Goal: Task Accomplishment & Management: Manage account settings

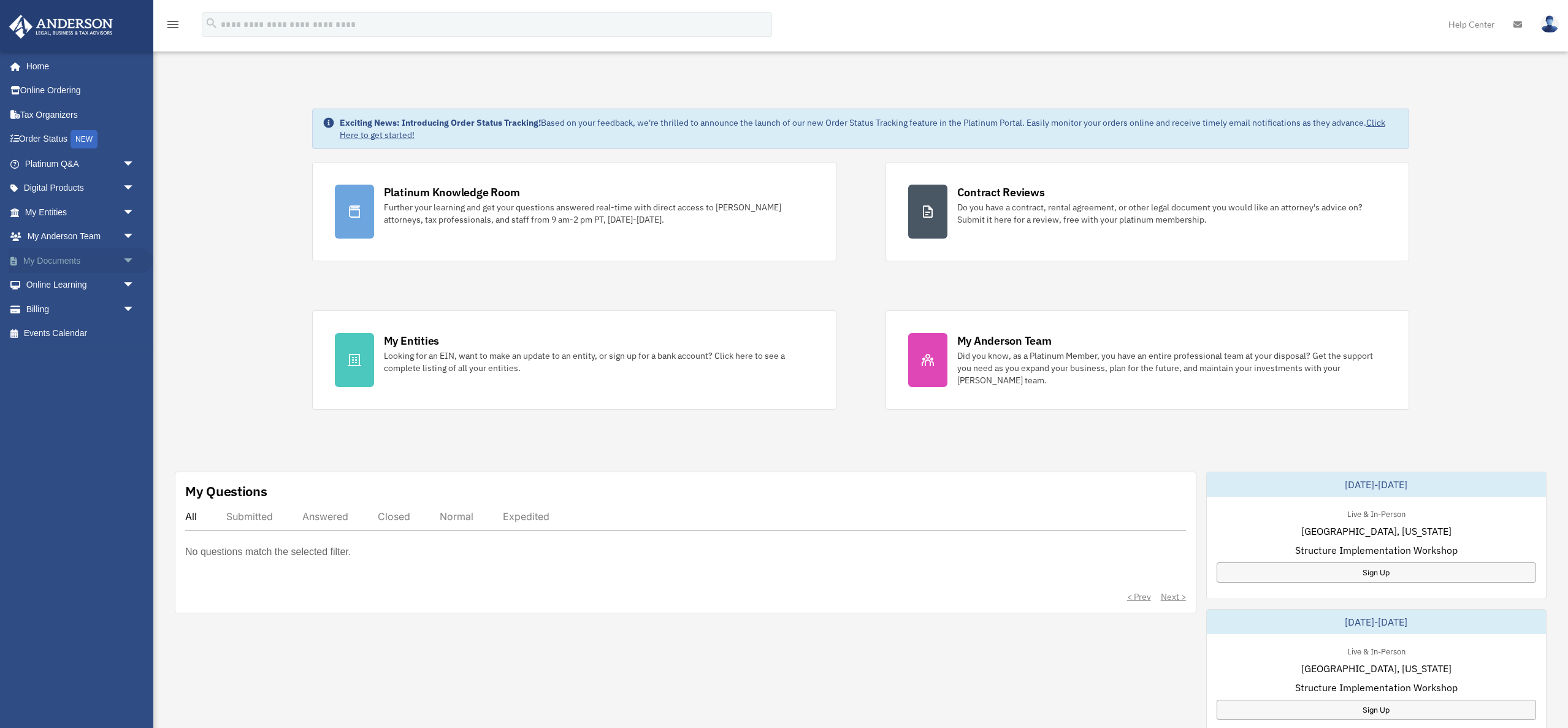
click at [39, 260] on link "My Documents arrow_drop_down" at bounding box center [80, 261] width 145 height 24
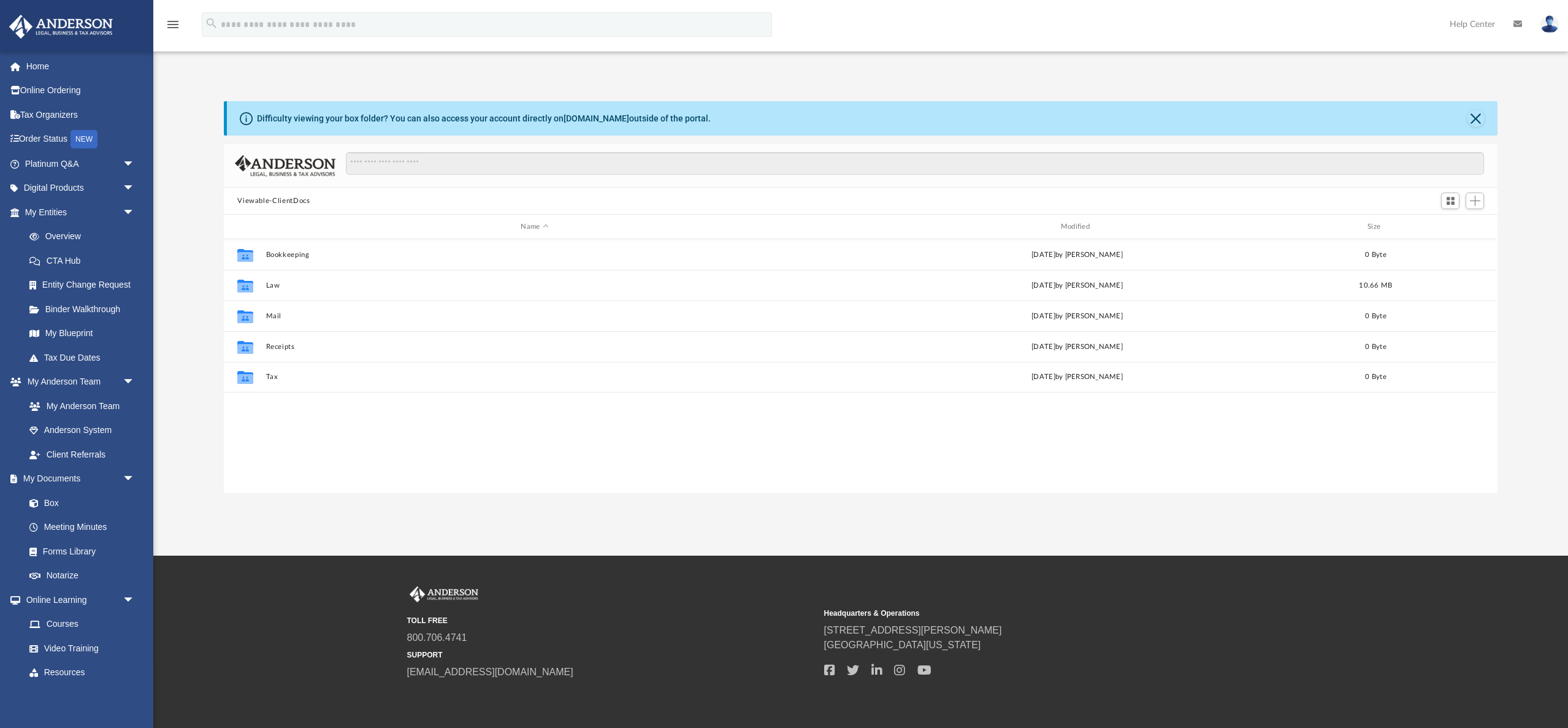
scroll to position [279, 1273]
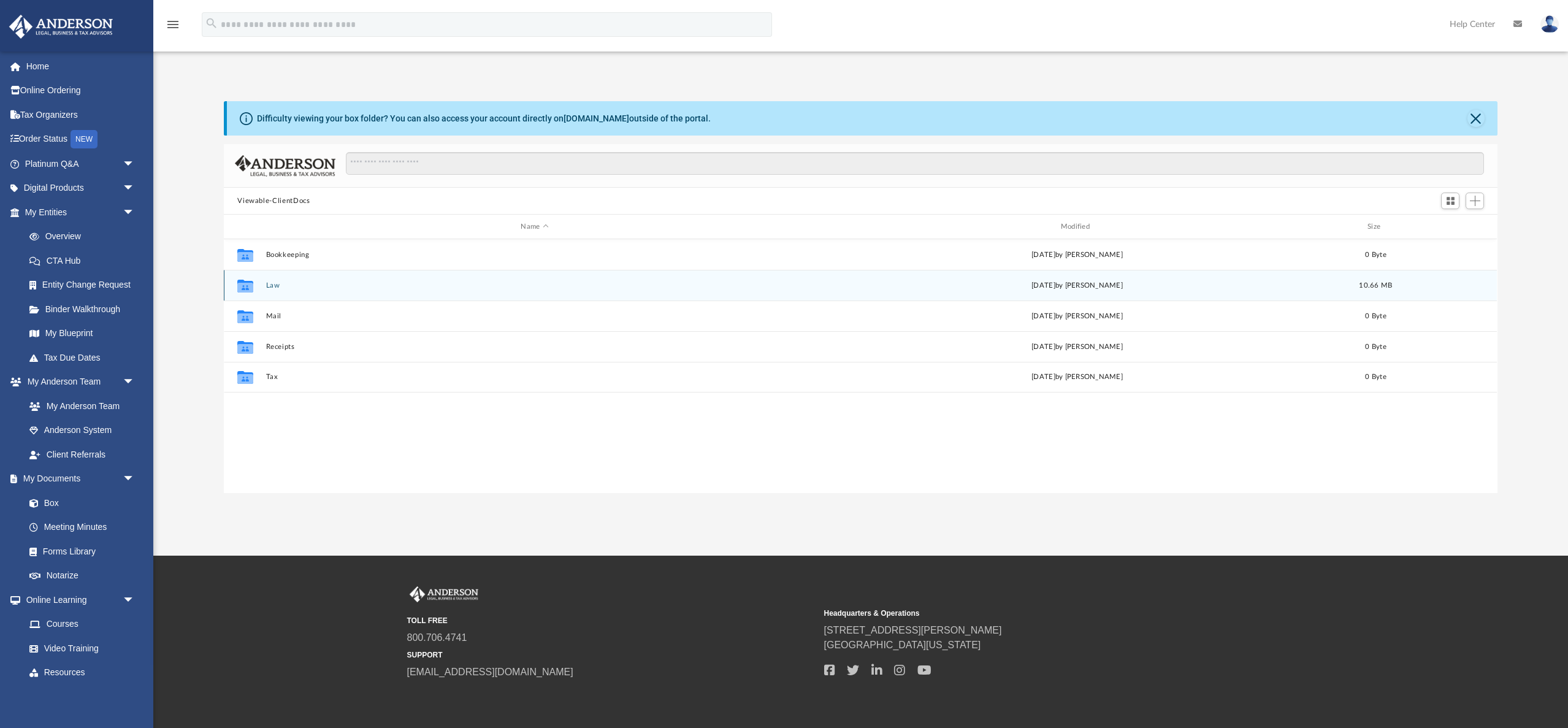
click at [271, 286] on button "Law" at bounding box center [535, 285] width 537 height 8
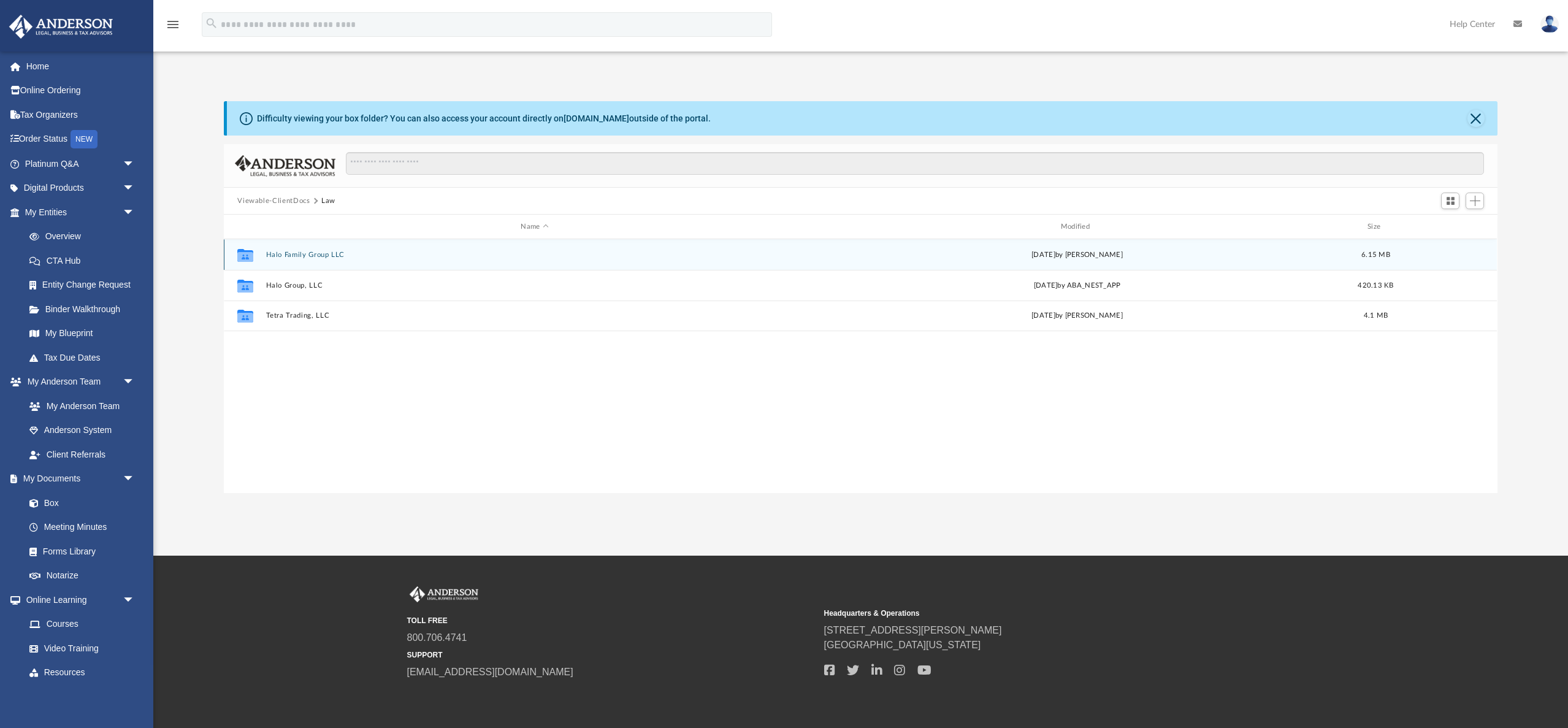
click at [344, 248] on div "Collaborated Folder Halo Family Group LLC [DATE] by [PERSON_NAME] 6.15 MB" at bounding box center [860, 255] width 1273 height 31
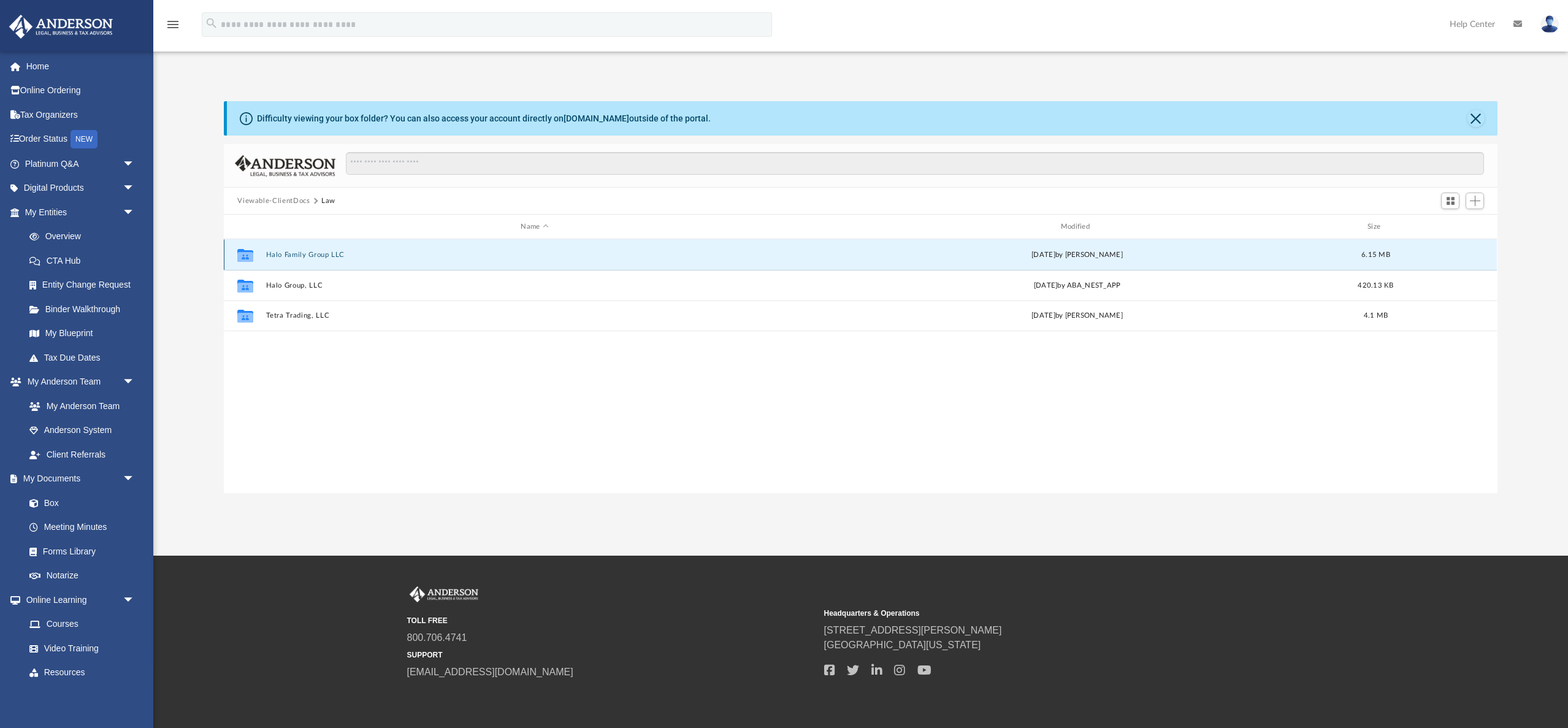
click at [328, 254] on button "Halo Family Group LLC" at bounding box center [535, 255] width 537 height 8
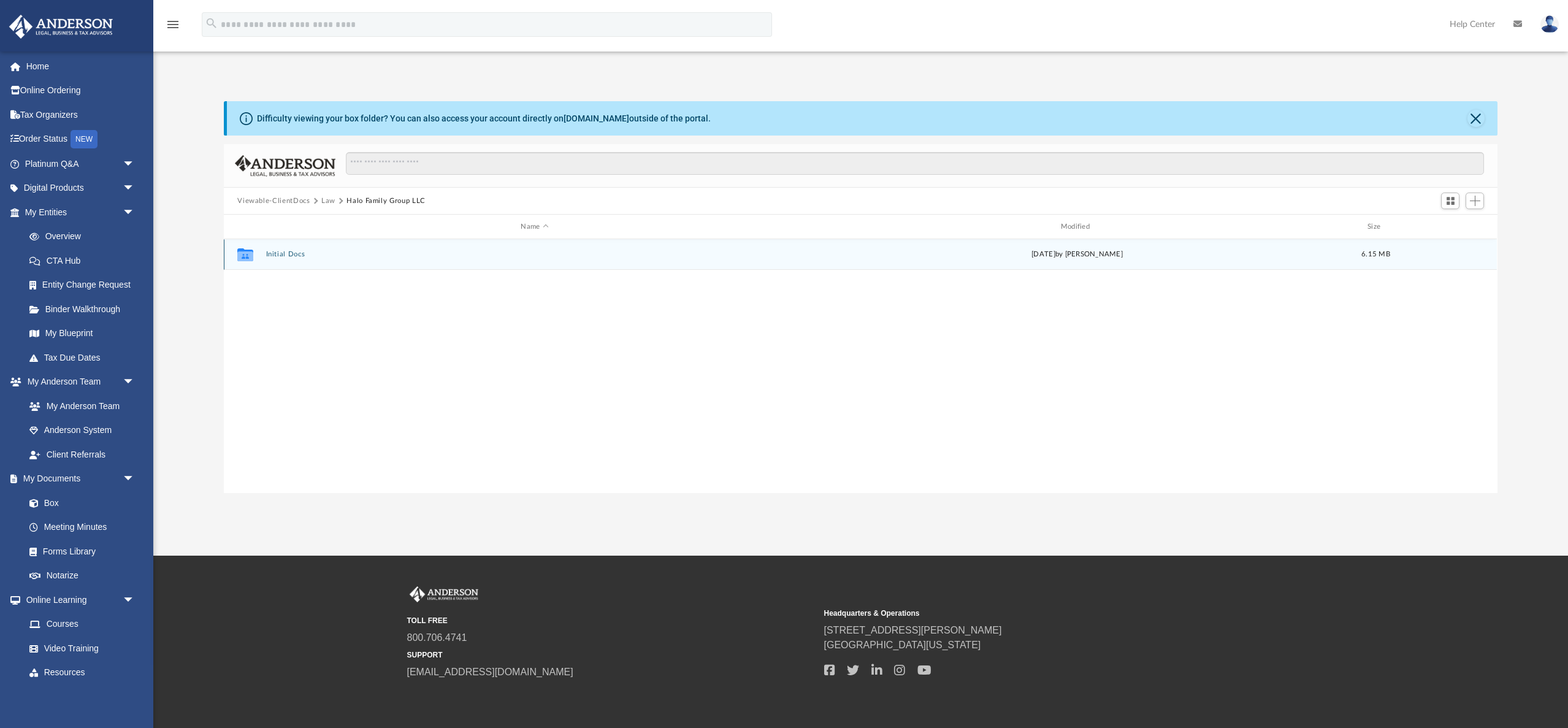
click at [279, 254] on button "Initial Docs" at bounding box center [535, 254] width 537 height 8
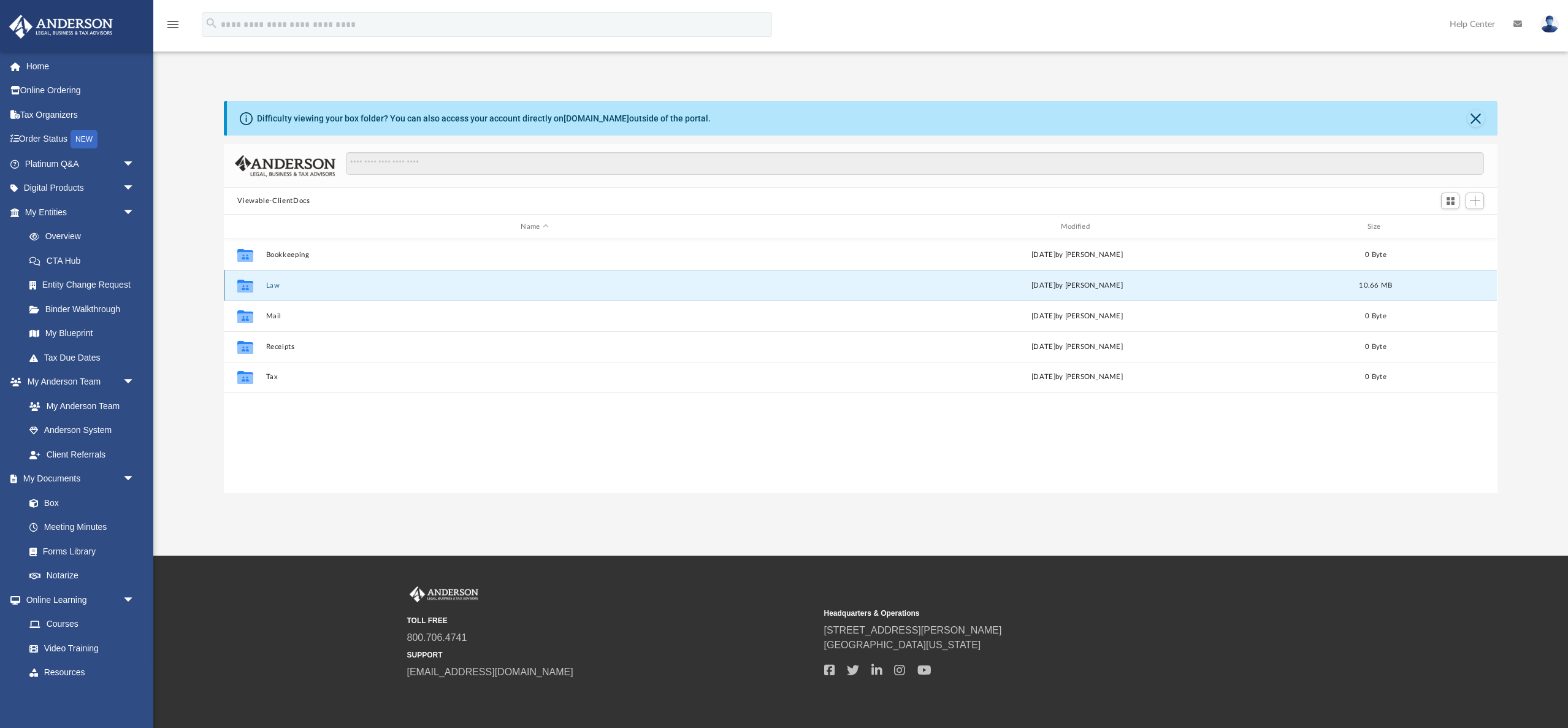
click at [279, 285] on button "Law" at bounding box center [535, 285] width 537 height 8
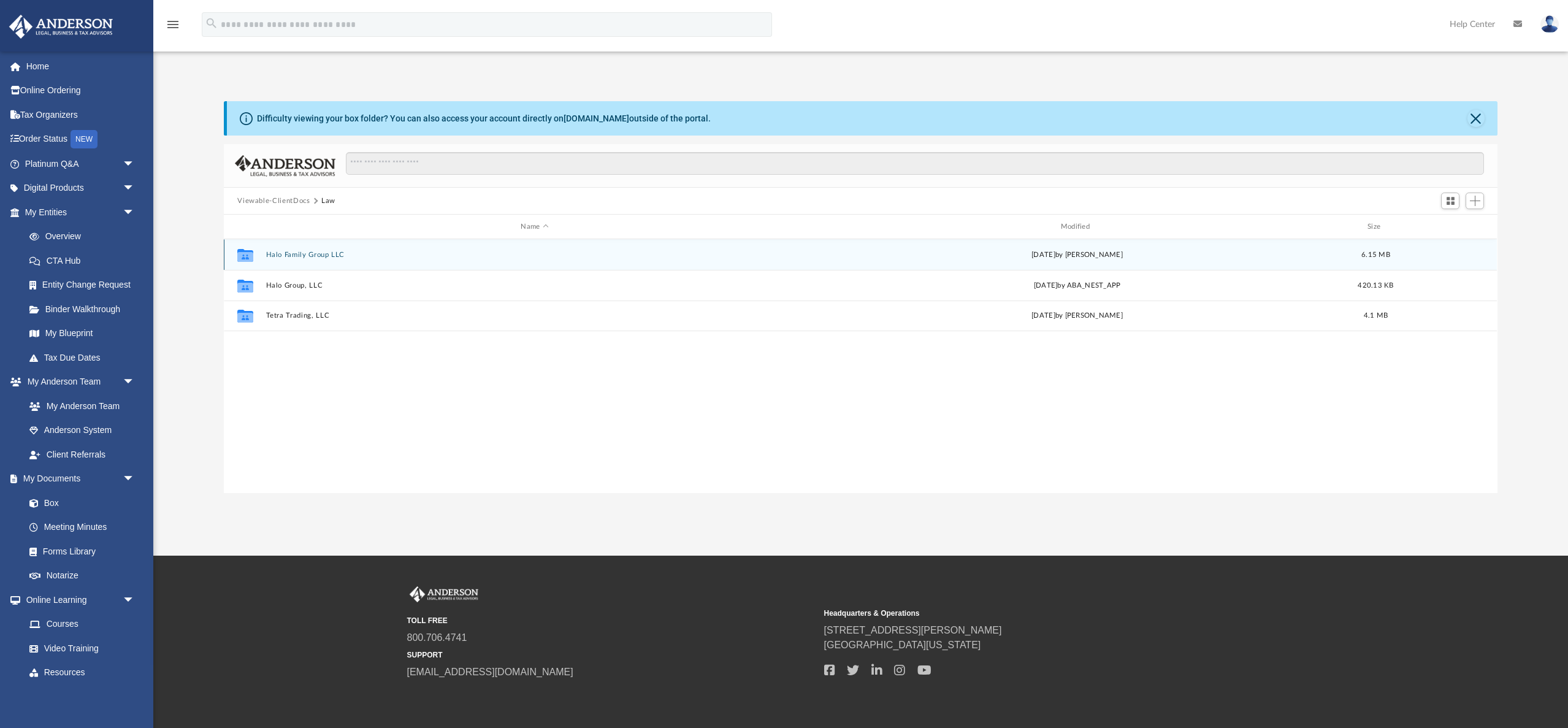
click at [325, 254] on button "Halo Family Group LLC" at bounding box center [535, 255] width 537 height 8
click at [297, 254] on button "Initial Docs" at bounding box center [535, 254] width 537 height 8
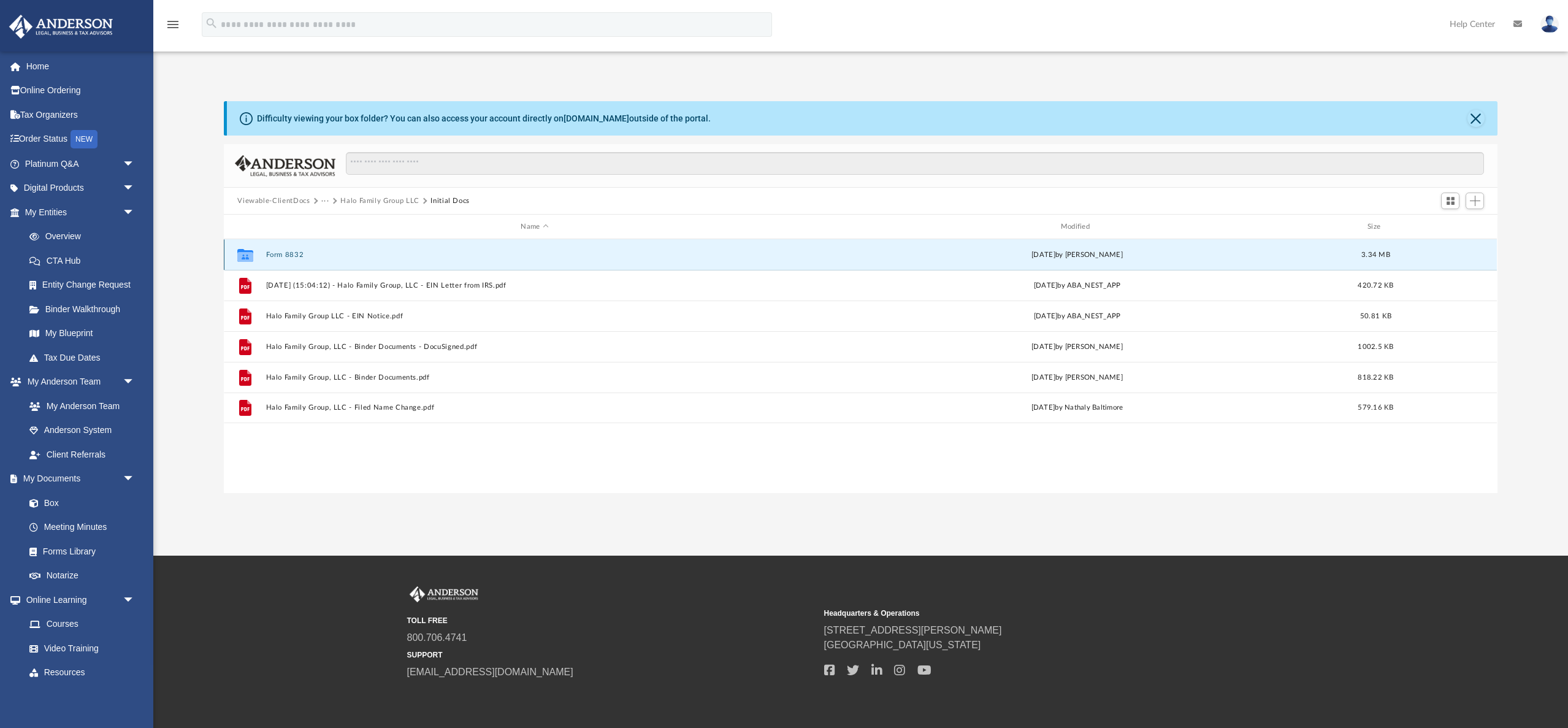
click at [291, 253] on button "Form 8832" at bounding box center [535, 255] width 537 height 8
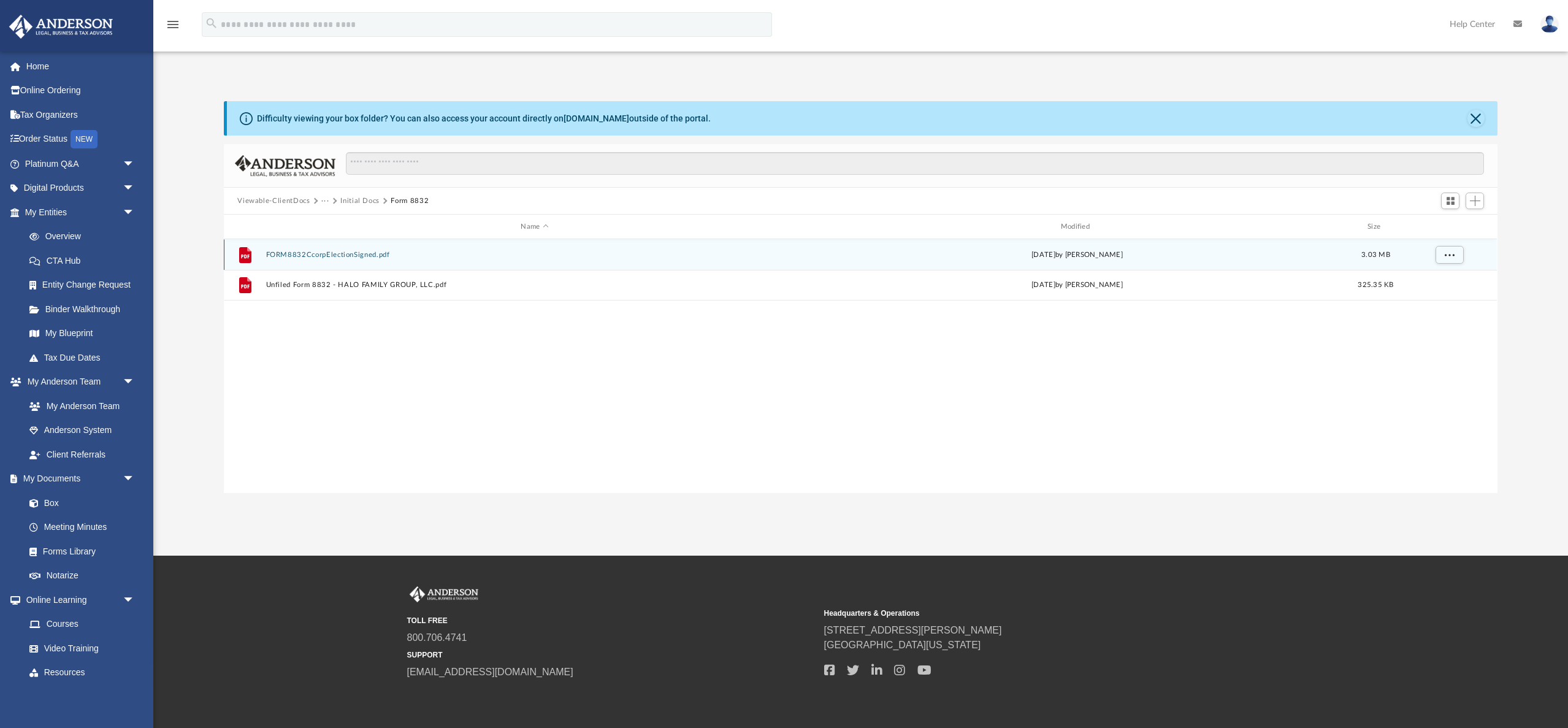
click at [380, 252] on button "FORM8832CcorpElectionSigned.pdf" at bounding box center [535, 255] width 537 height 8
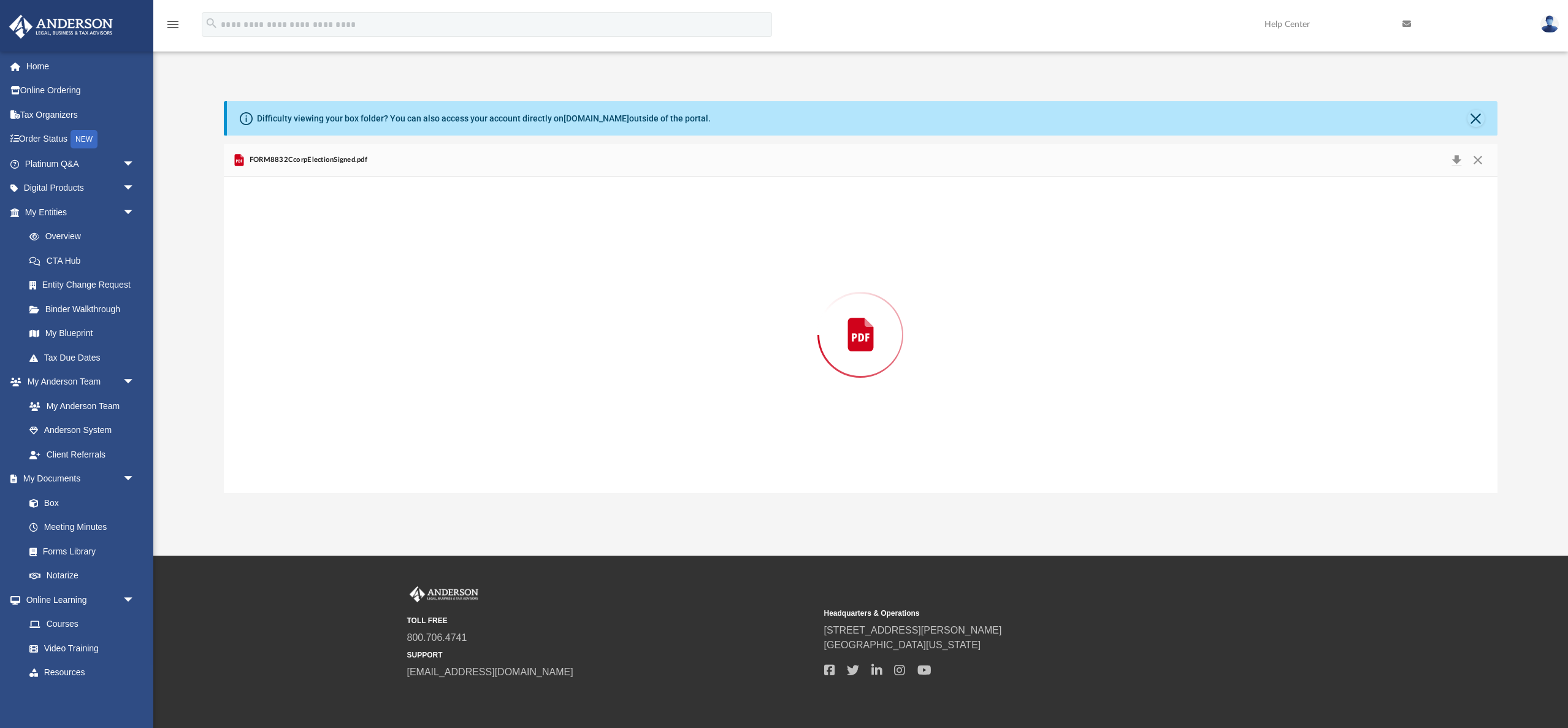
click at [380, 252] on div "Preview" at bounding box center [860, 335] width 1273 height 316
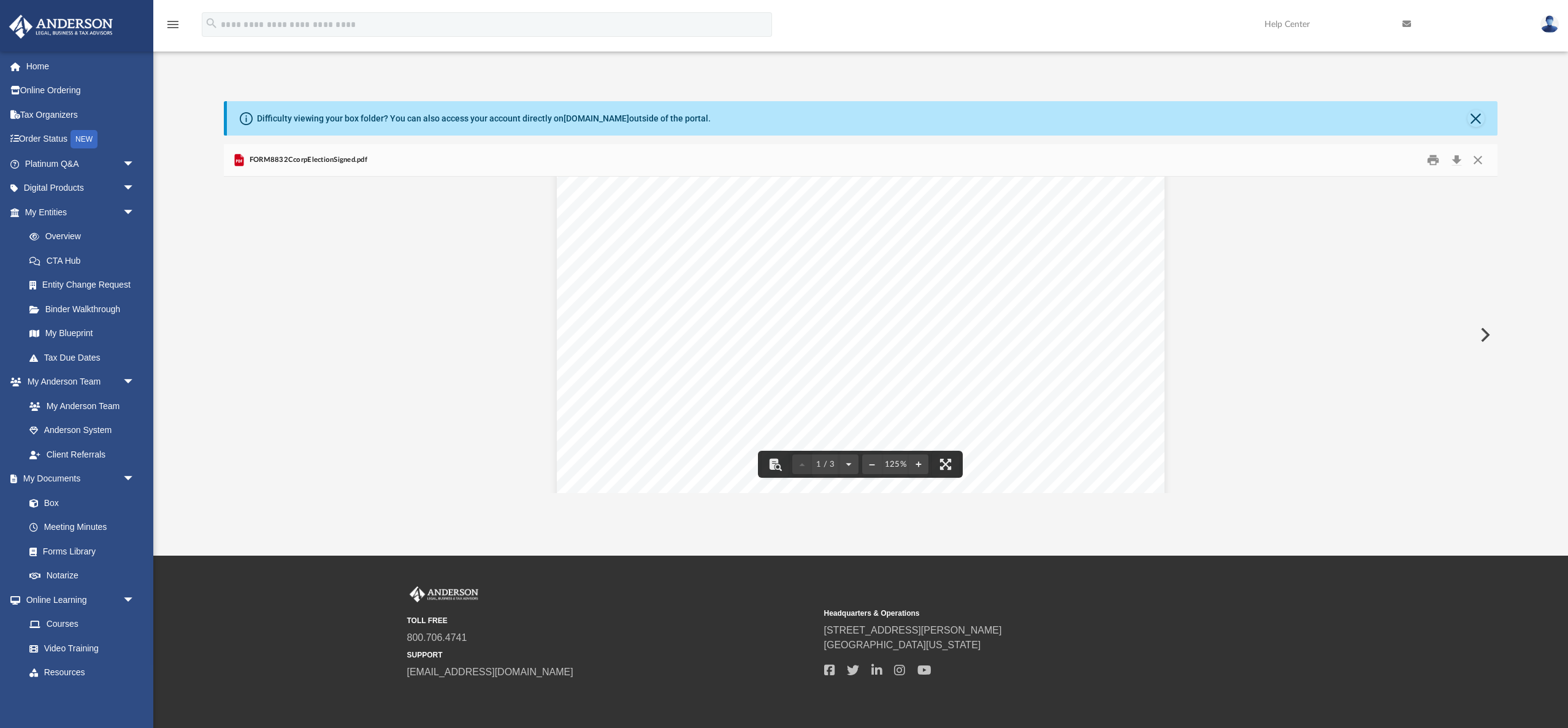
scroll to position [0, 0]
click at [1431, 157] on button "Print" at bounding box center [1433, 160] width 24 height 19
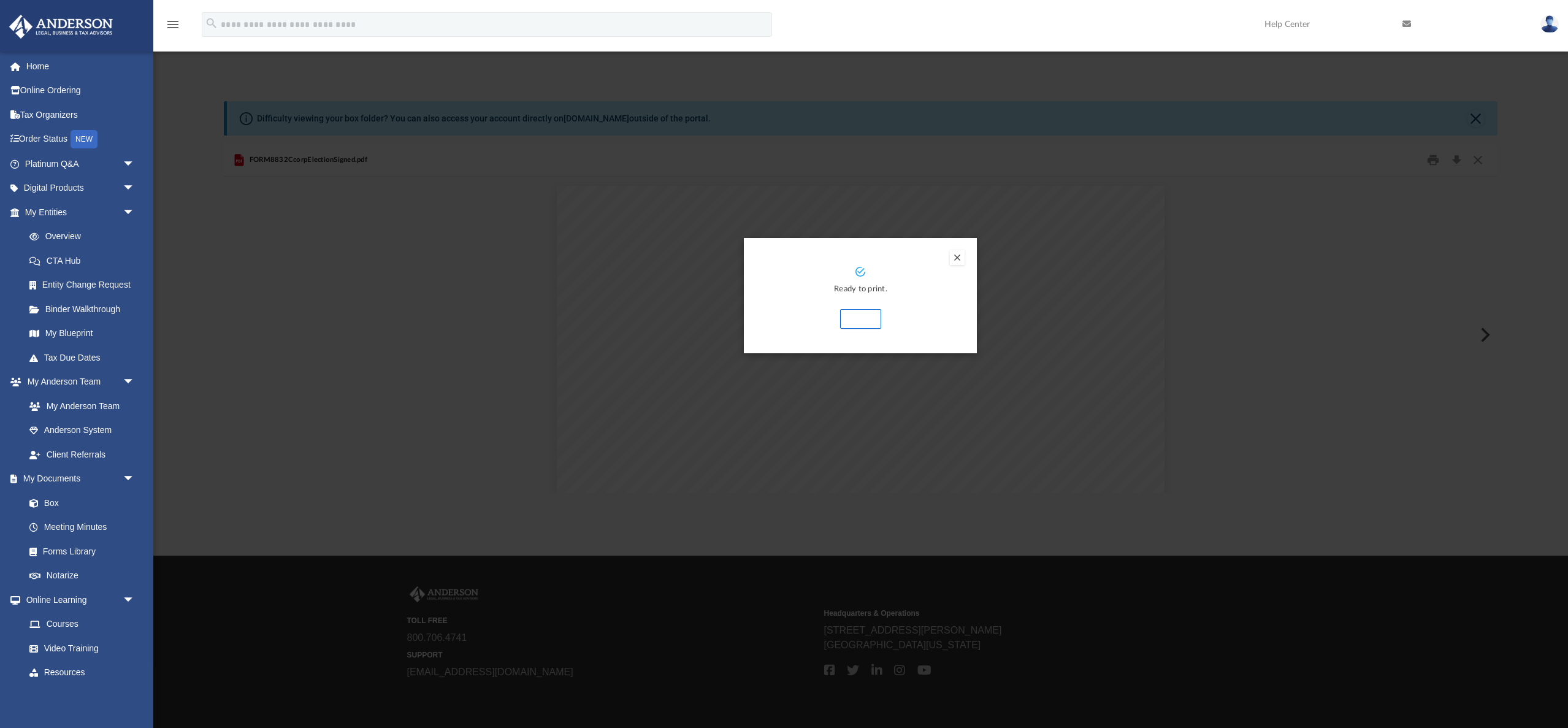
click at [860, 317] on button "Print" at bounding box center [861, 318] width 41 height 20
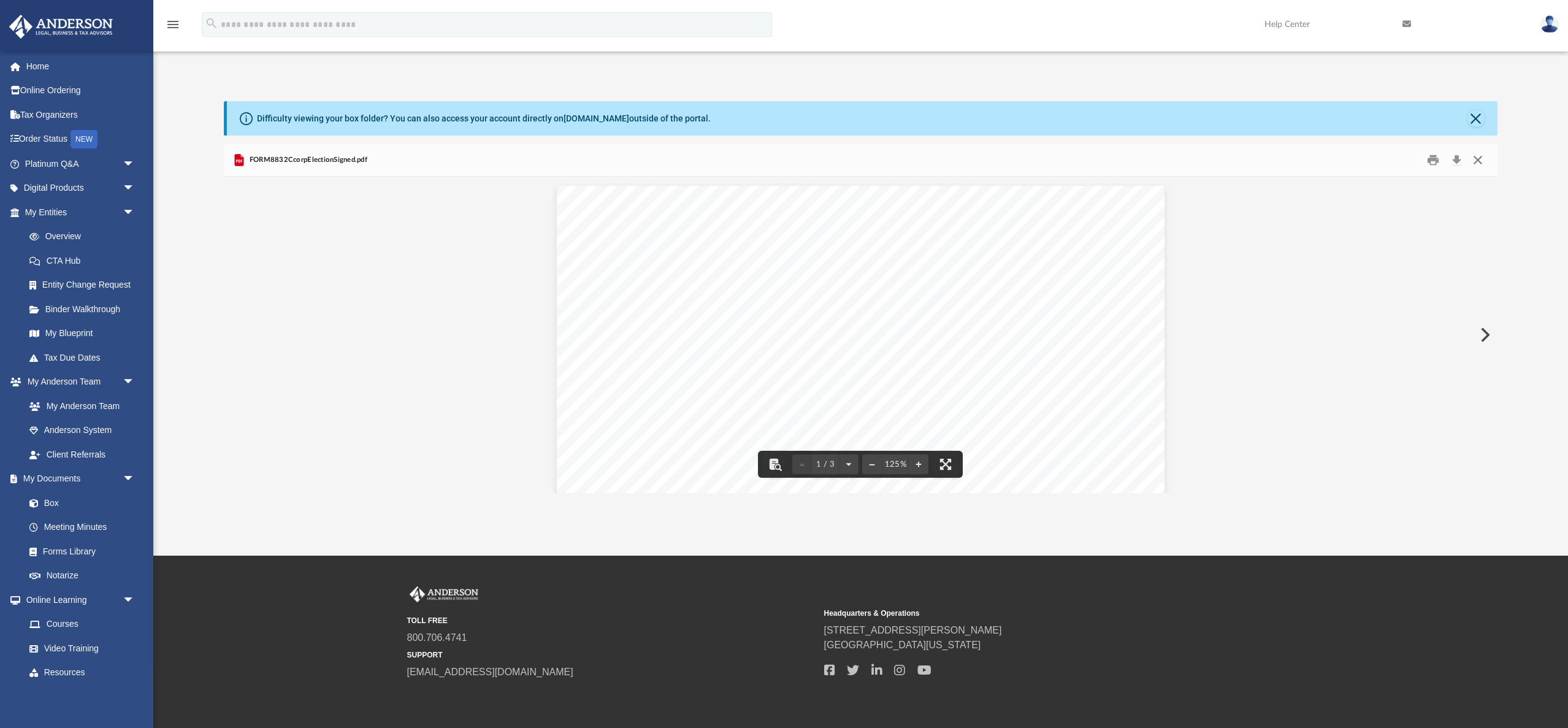
click at [1484, 160] on button "Close" at bounding box center [1478, 160] width 22 height 19
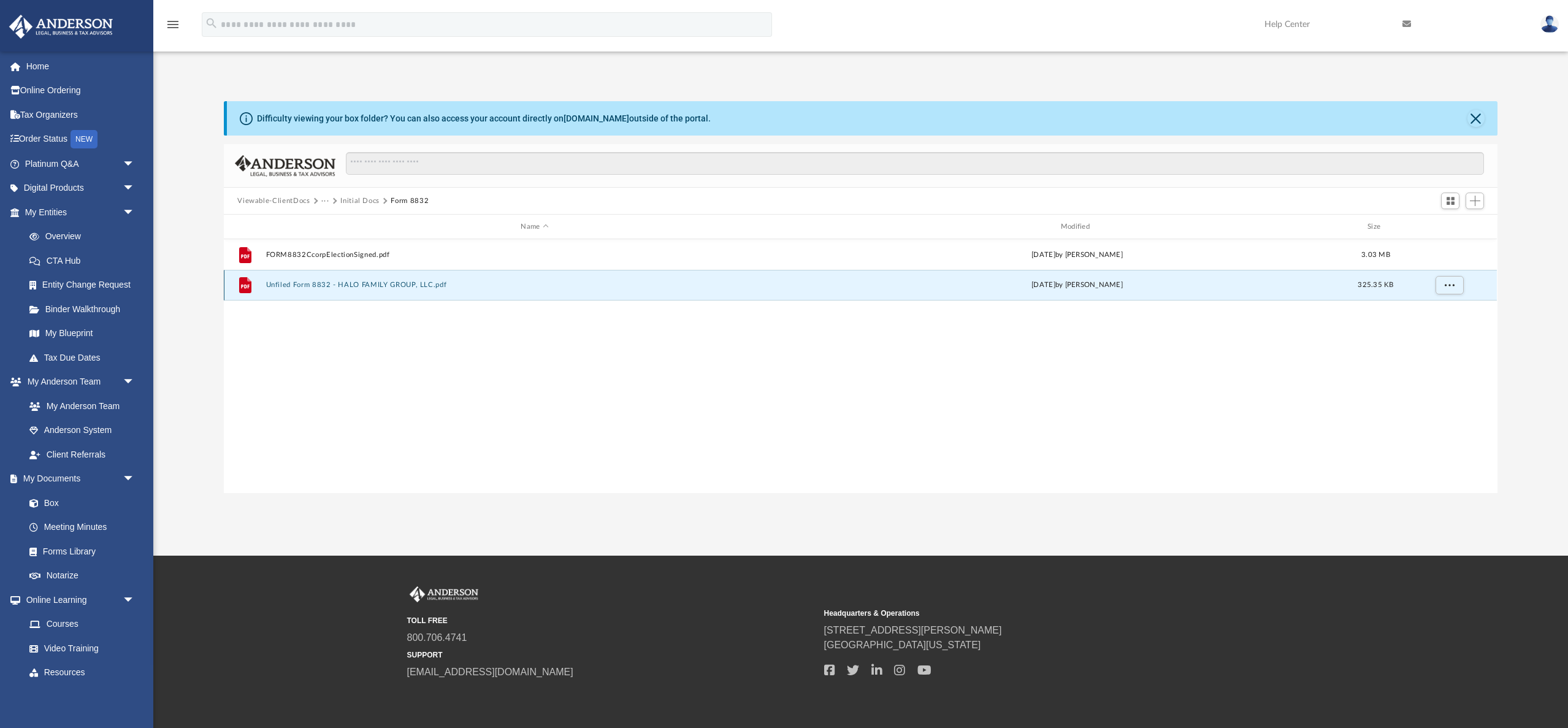
click at [375, 284] on button "Unfiled Form 8832 - HALO FAMILY GROUP, LLC.pdf" at bounding box center [535, 284] width 537 height 8
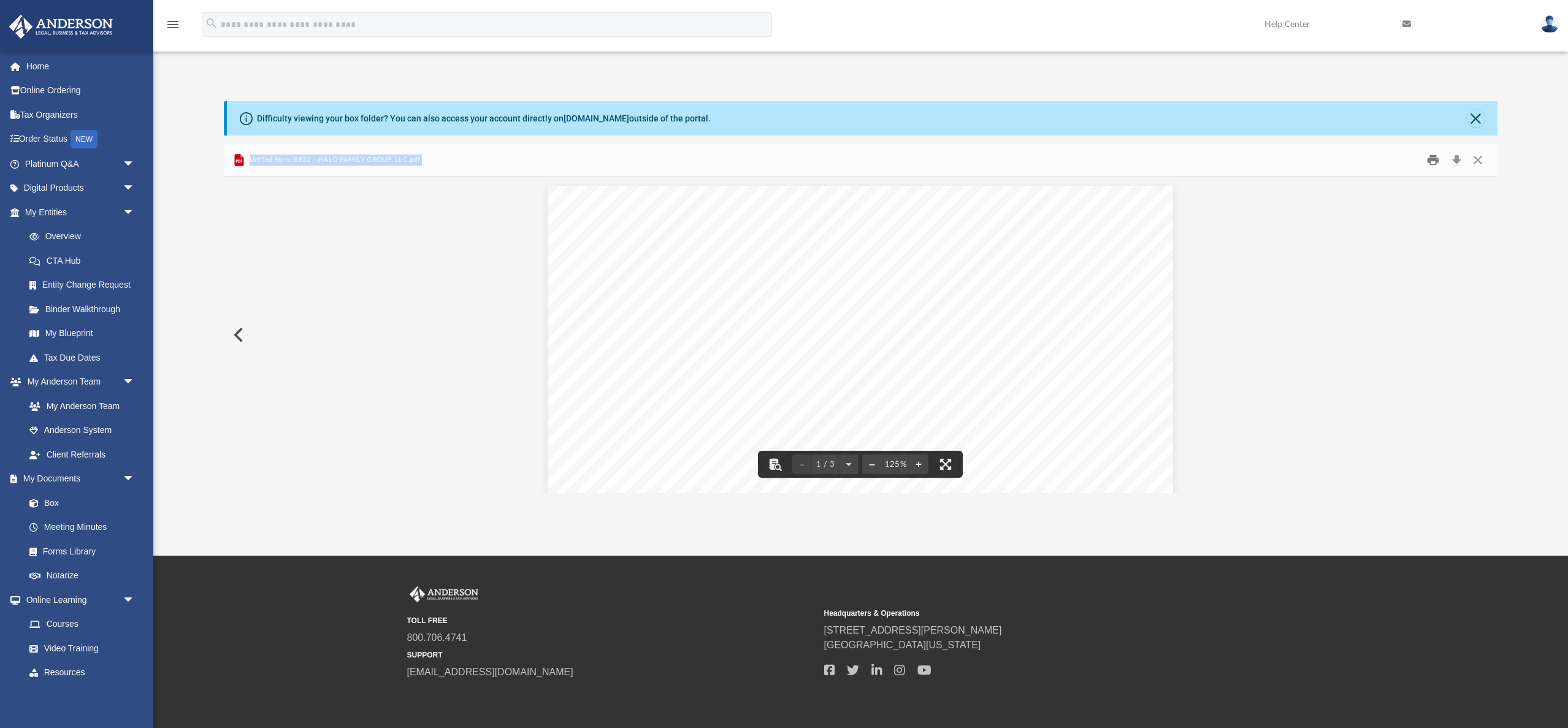
click at [1434, 156] on button "Print" at bounding box center [1433, 160] width 24 height 19
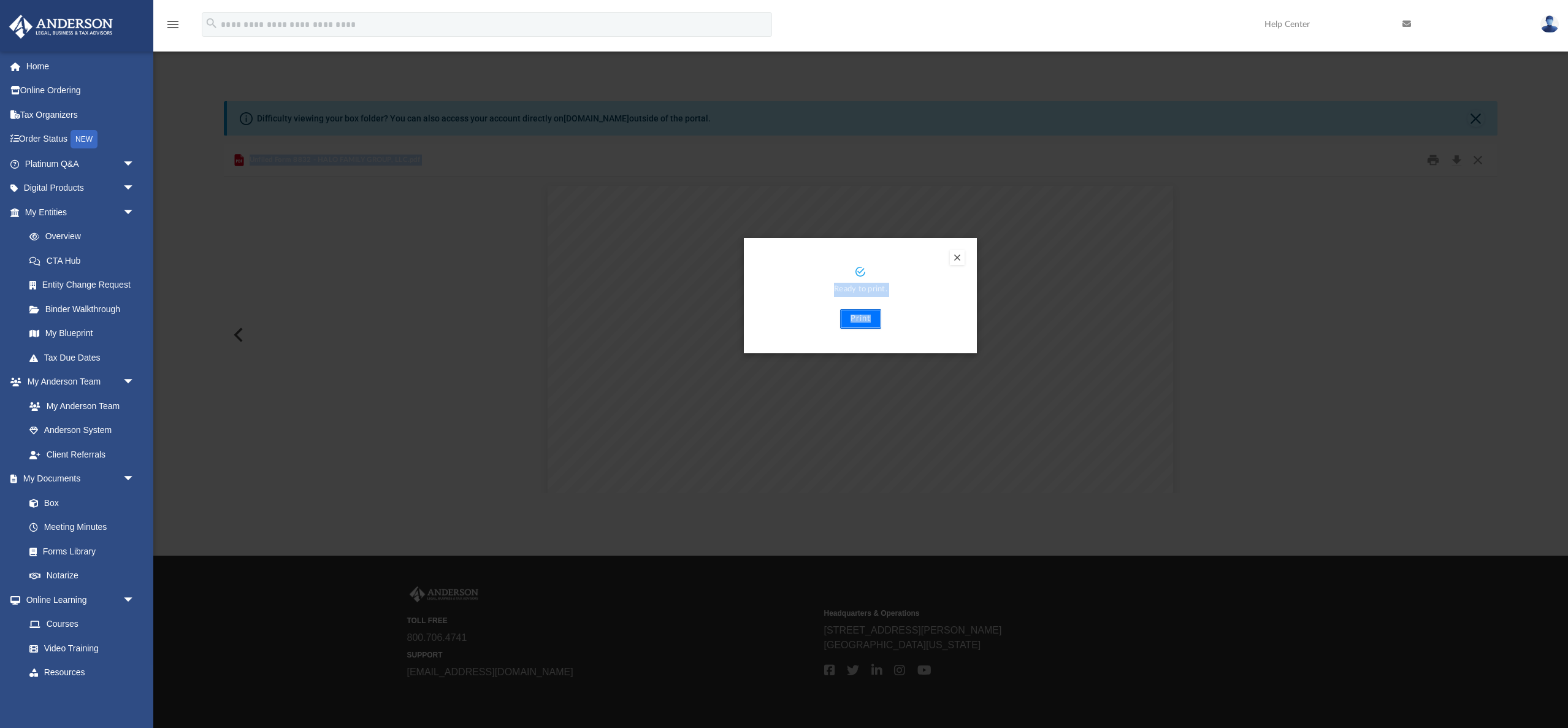
click at [859, 316] on button "Print" at bounding box center [861, 318] width 41 height 20
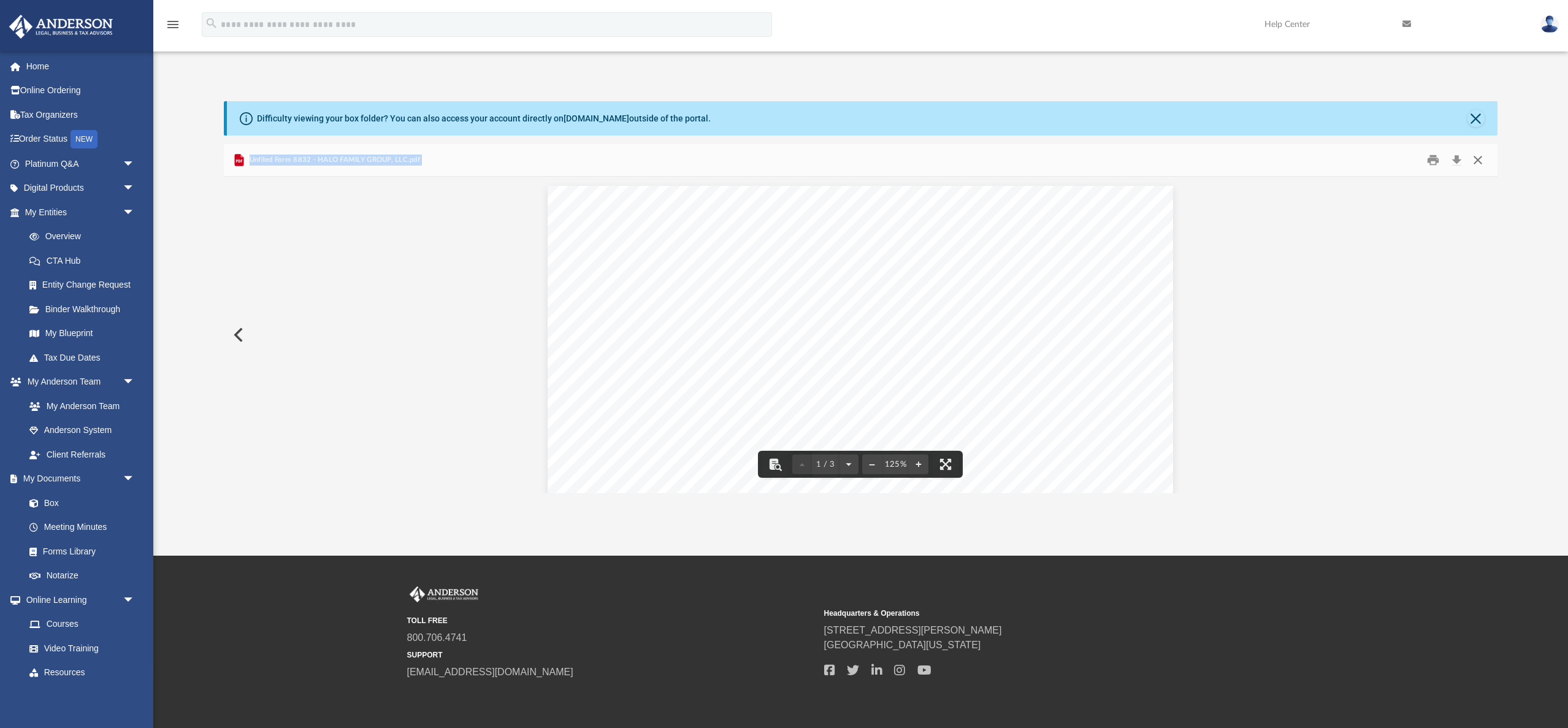
click at [1482, 158] on button "Close" at bounding box center [1478, 160] width 22 height 19
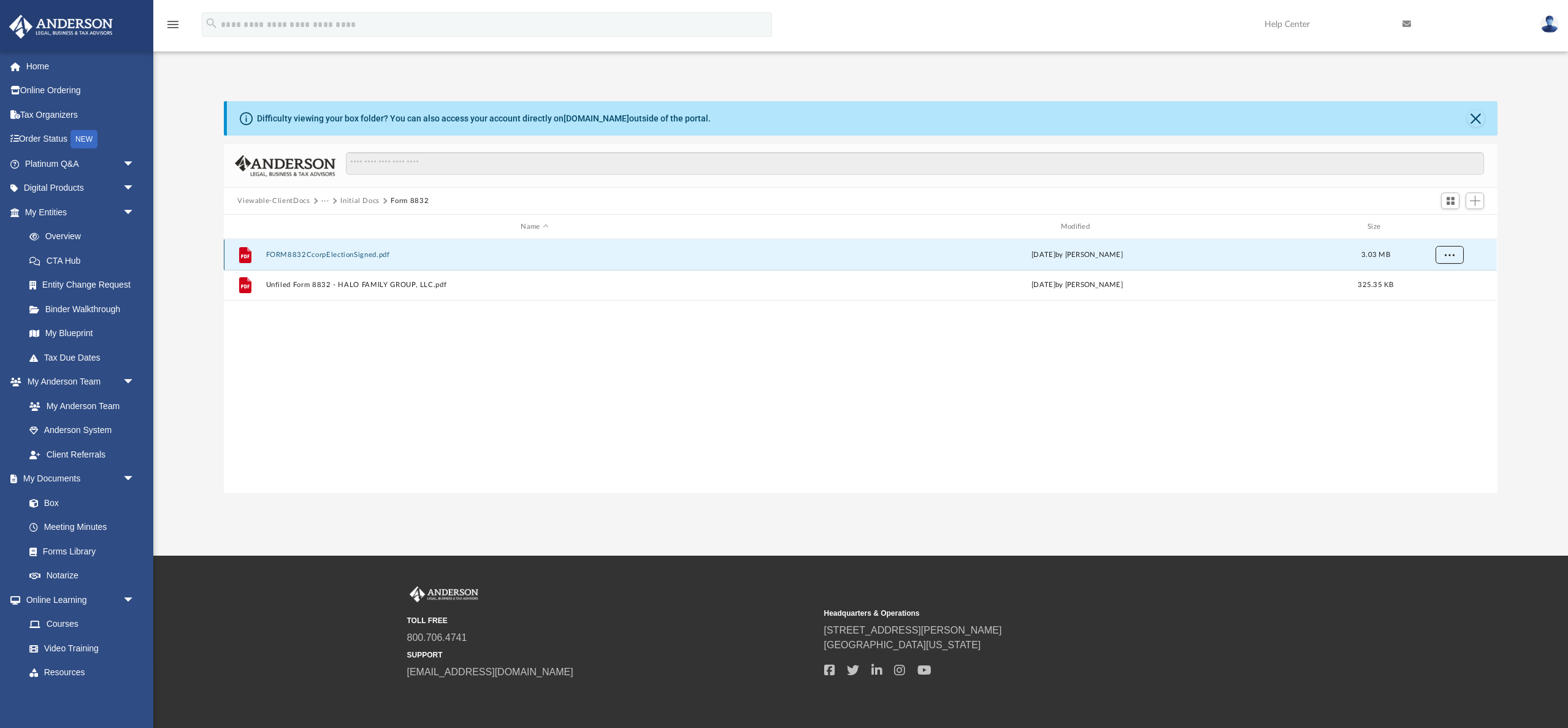
click at [1451, 251] on span "More options" at bounding box center [1450, 254] width 9 height 7
click at [1477, 197] on span "Add" at bounding box center [1474, 200] width 10 height 10
click at [1454, 226] on li "Upload" at bounding box center [1458, 225] width 39 height 13
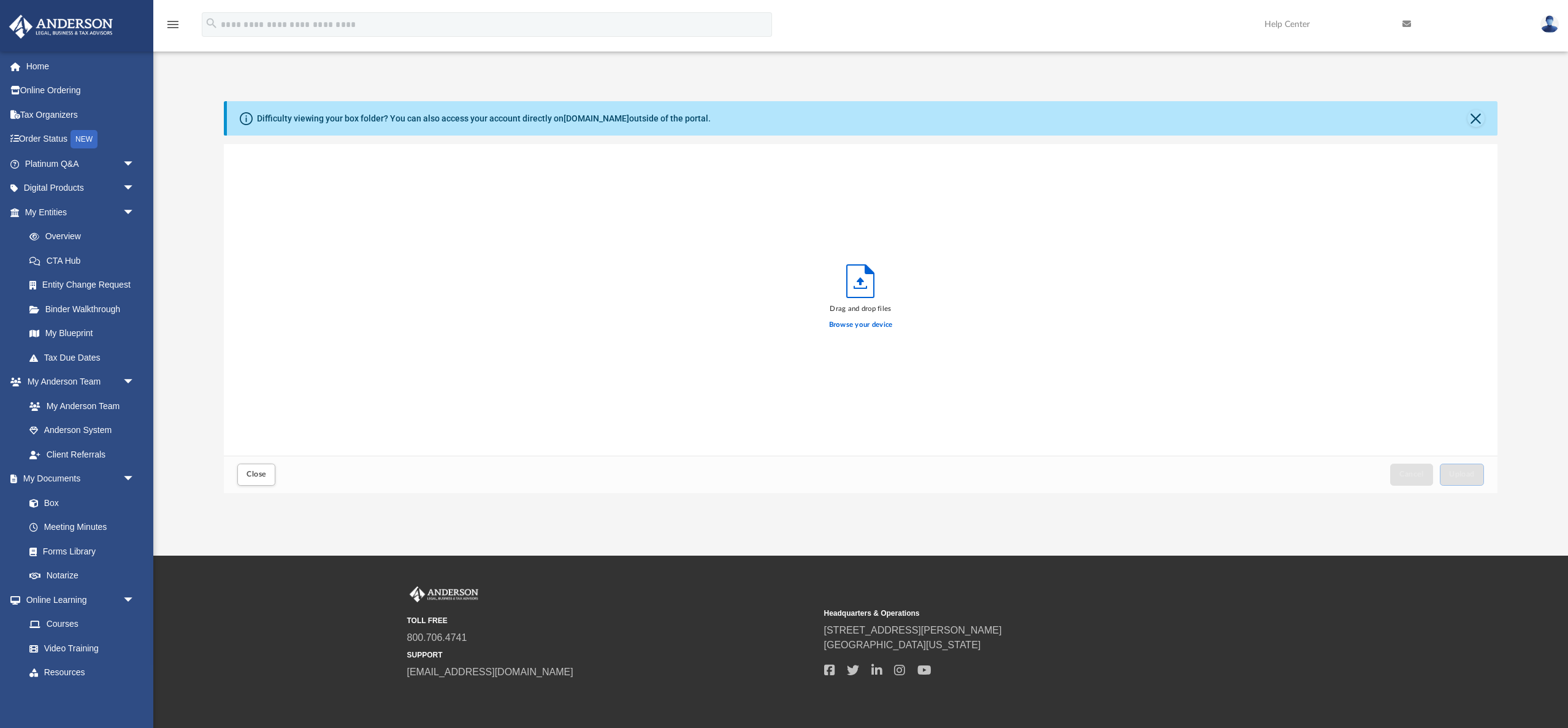
scroll to position [311, 1273]
click at [1461, 473] on span "Upload" at bounding box center [1462, 474] width 26 height 7
click at [256, 473] on span "Close" at bounding box center [256, 474] width 20 height 7
